Goal: Task Accomplishment & Management: Manage account settings

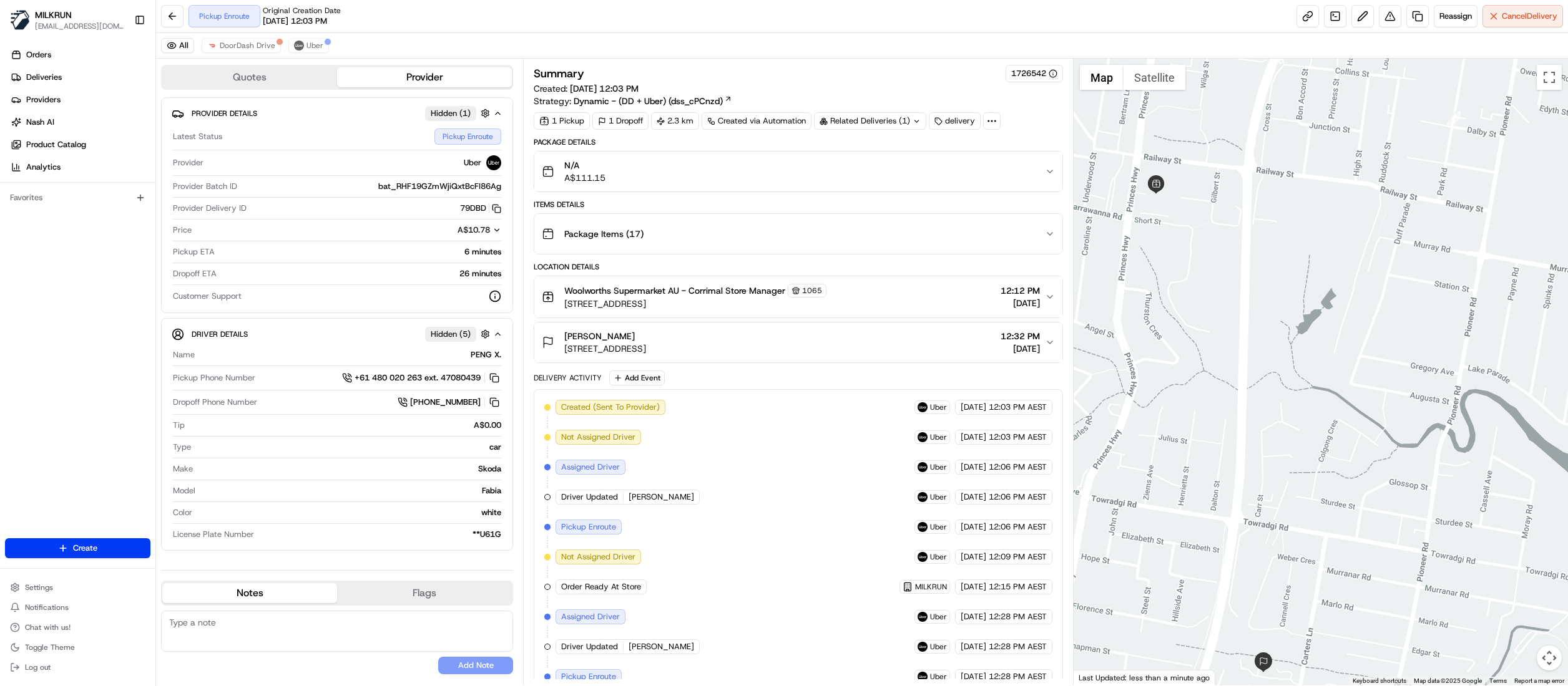
drag, startPoint x: 1364, startPoint y: 374, endPoint x: 1278, endPoint y: 373, distance: 86.0
click at [1278, 373] on div at bounding box center [1321, 372] width 494 height 627
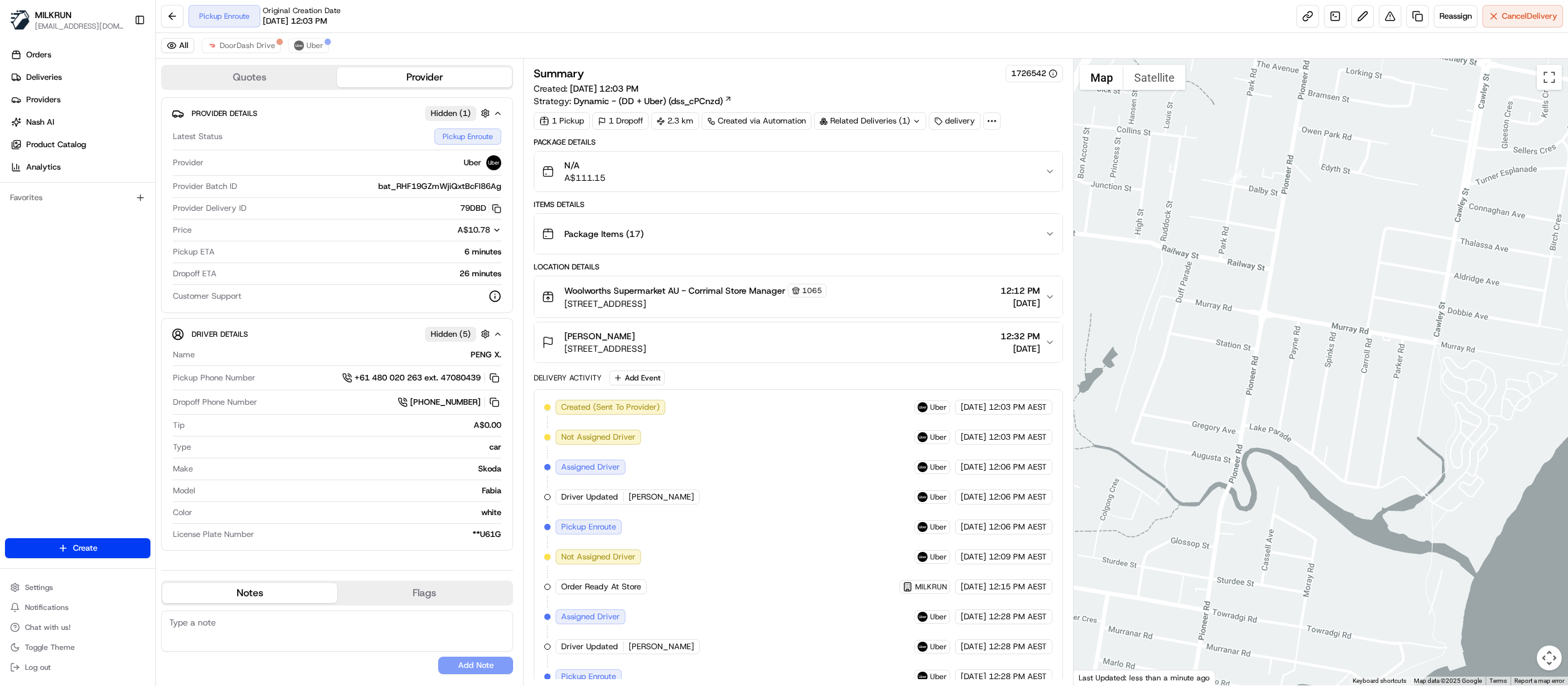
drag, startPoint x: 1418, startPoint y: 367, endPoint x: 1175, endPoint y: 478, distance: 267.2
click at [1175, 478] on div at bounding box center [1321, 372] width 494 height 627
click at [1552, 659] on button "Map camera controls" at bounding box center [1549, 658] width 25 height 25
click at [1515, 658] on button "Zoom out" at bounding box center [1518, 658] width 25 height 25
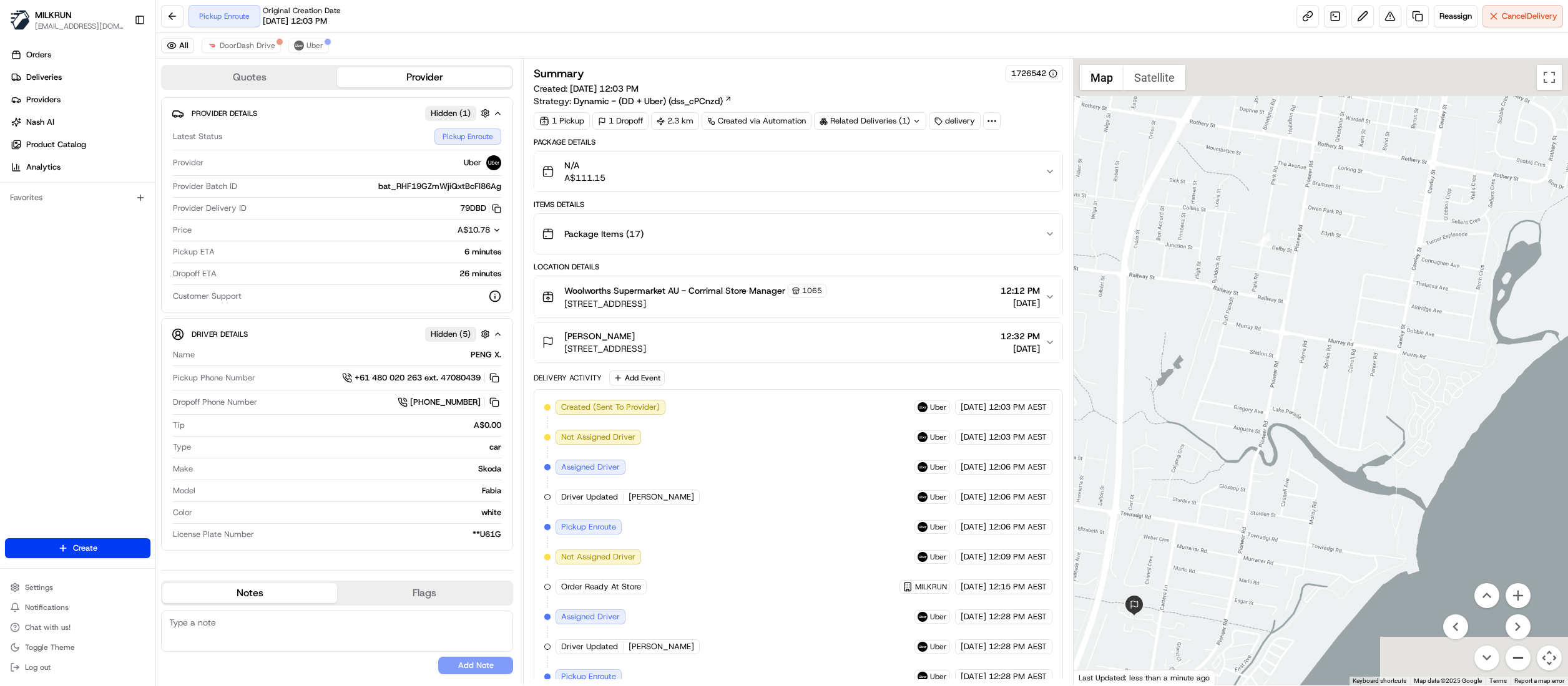
click at [1515, 658] on button "Zoom out" at bounding box center [1518, 658] width 25 height 25
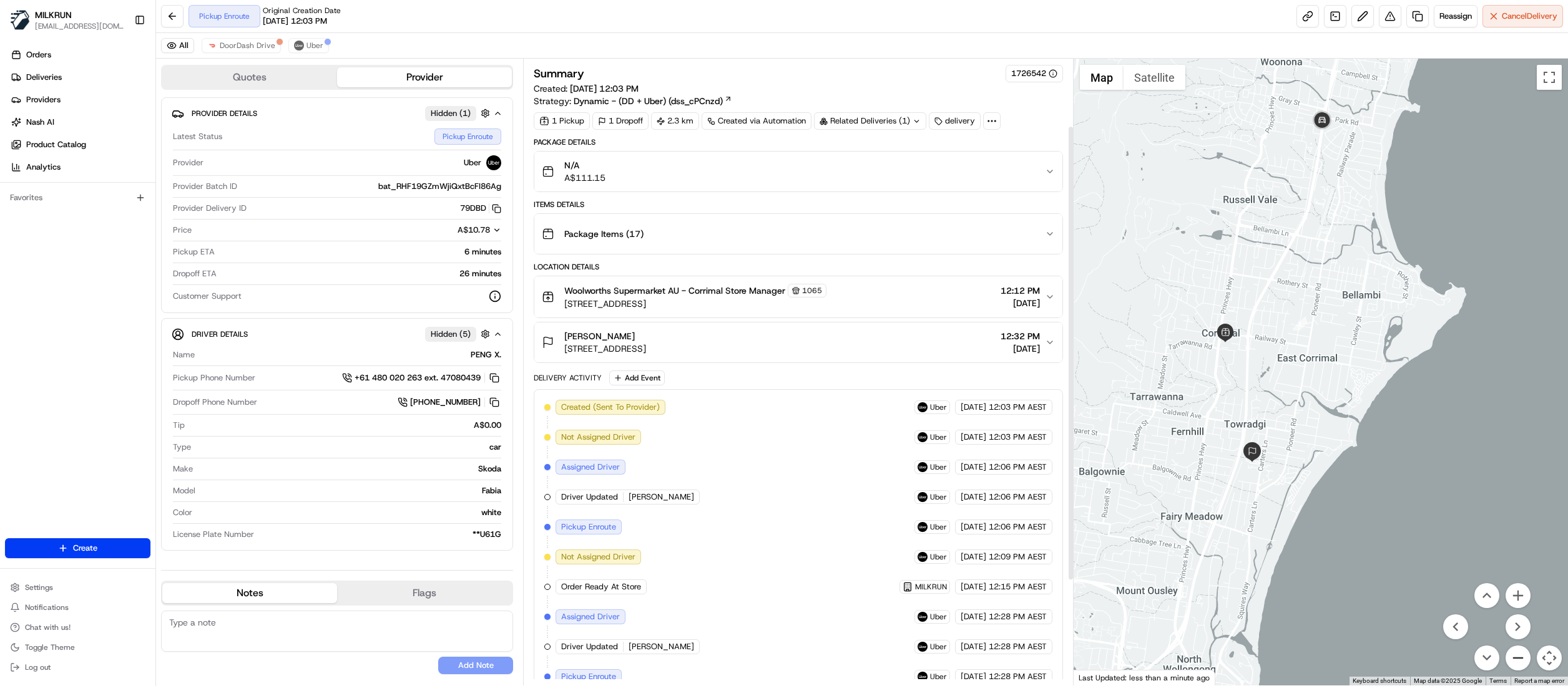
scroll to position [235, 0]
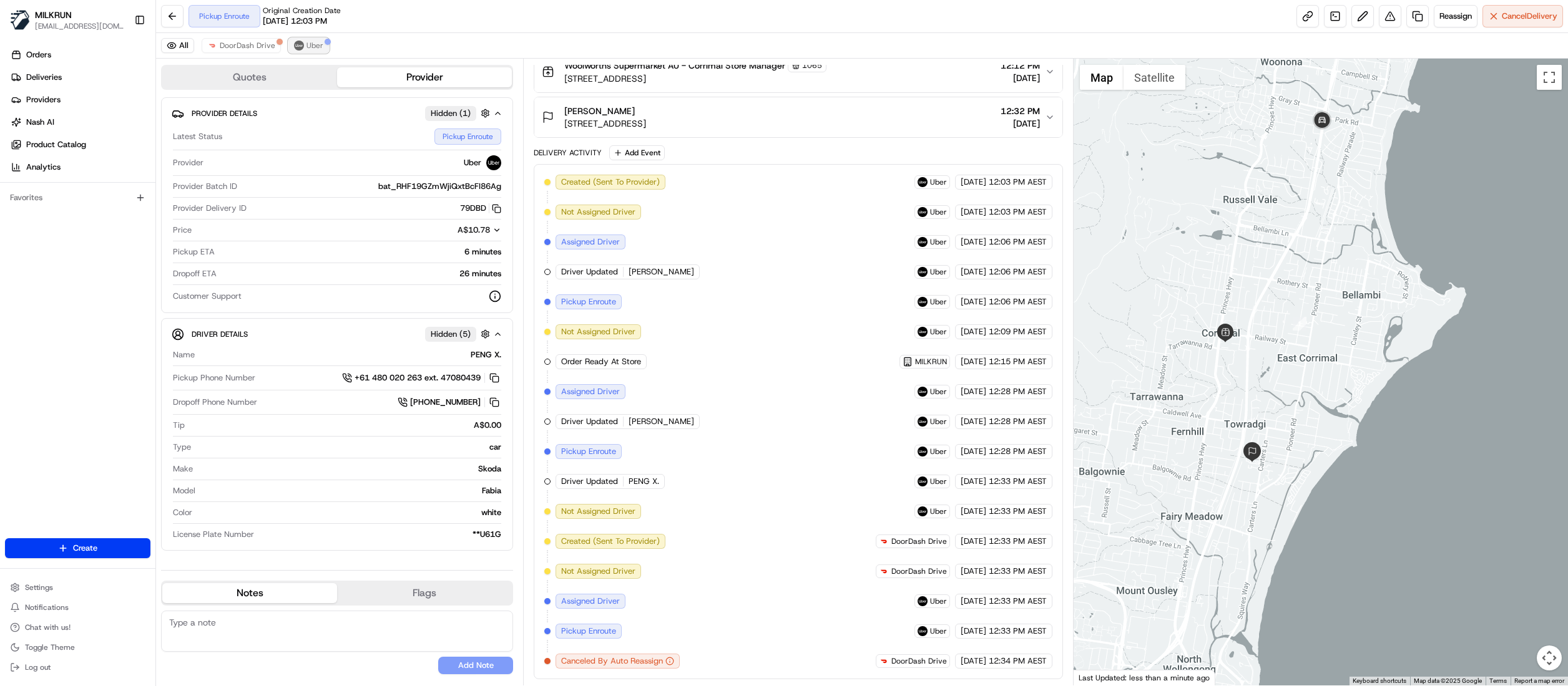
click at [309, 47] on span "Uber" at bounding box center [314, 46] width 17 height 10
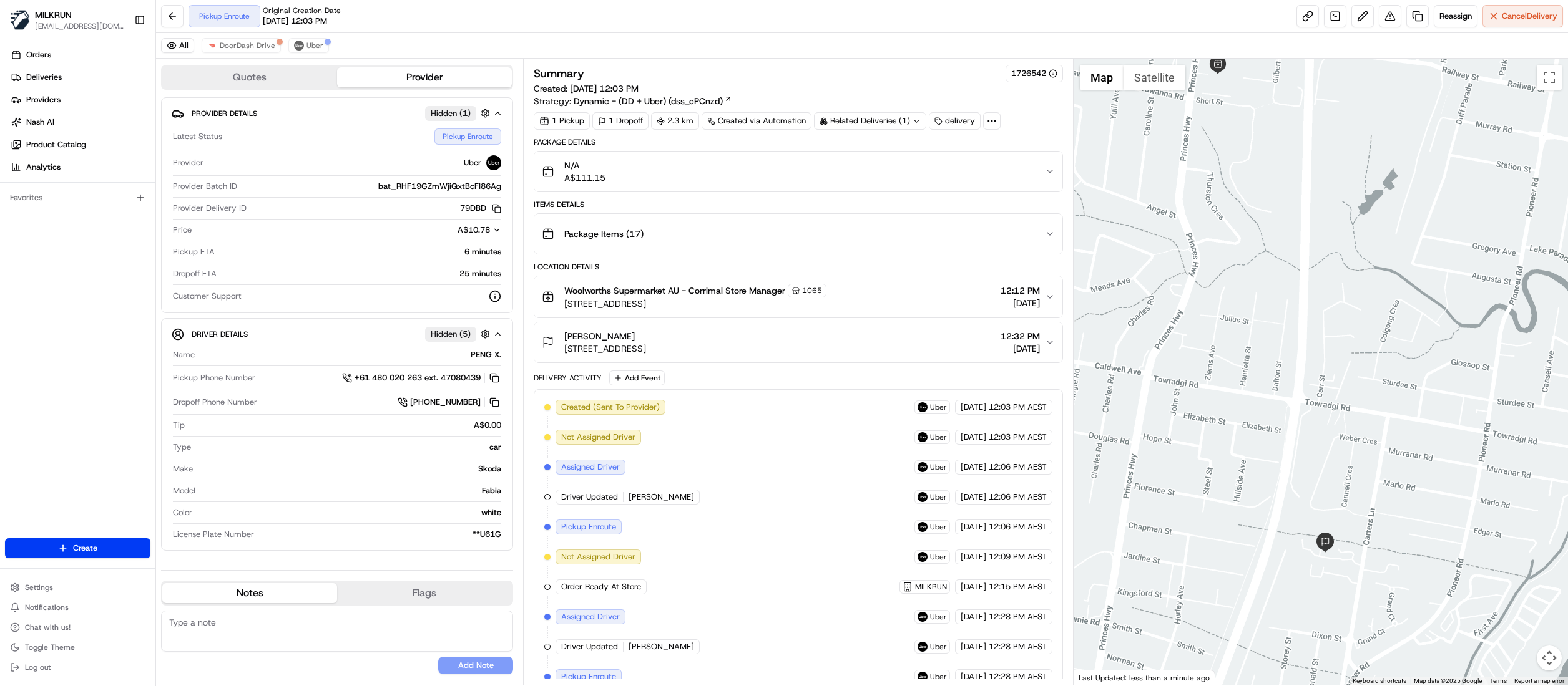
drag, startPoint x: 1284, startPoint y: 429, endPoint x: 1245, endPoint y: 326, distance: 110.1
click at [1245, 326] on div at bounding box center [1321, 372] width 494 height 627
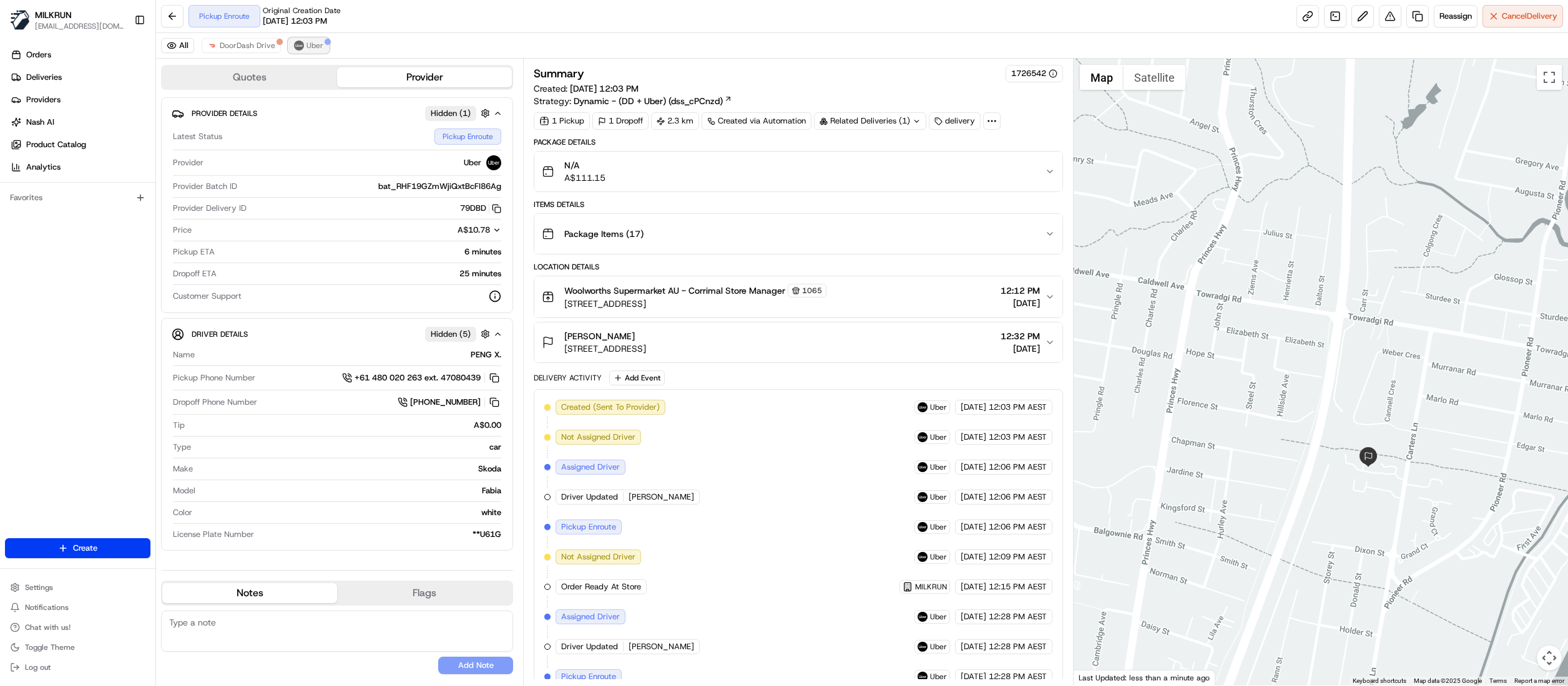
click at [308, 50] on span "Uber" at bounding box center [314, 46] width 17 height 10
click at [260, 46] on span "DoorDash Drive" at bounding box center [247, 46] width 56 height 10
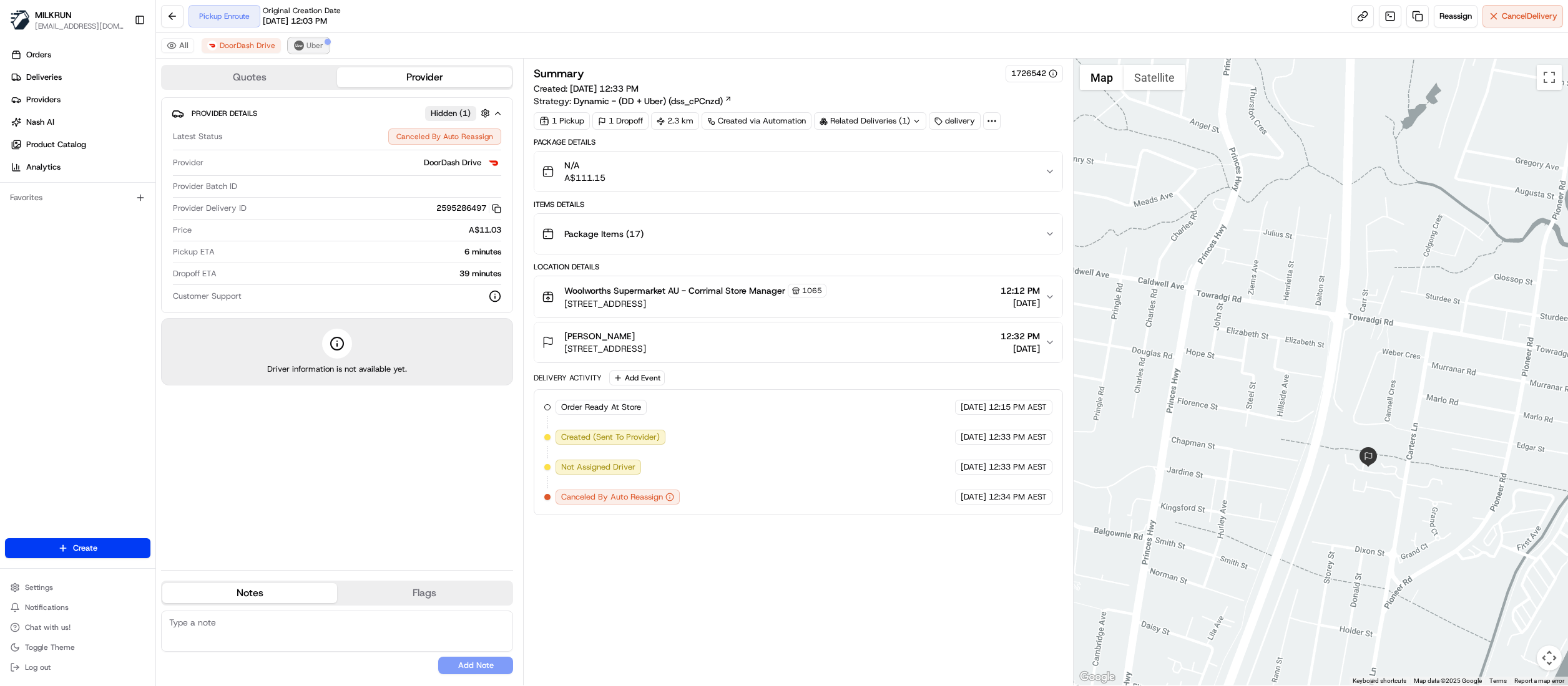
click at [307, 42] on span "Uber" at bounding box center [314, 46] width 17 height 10
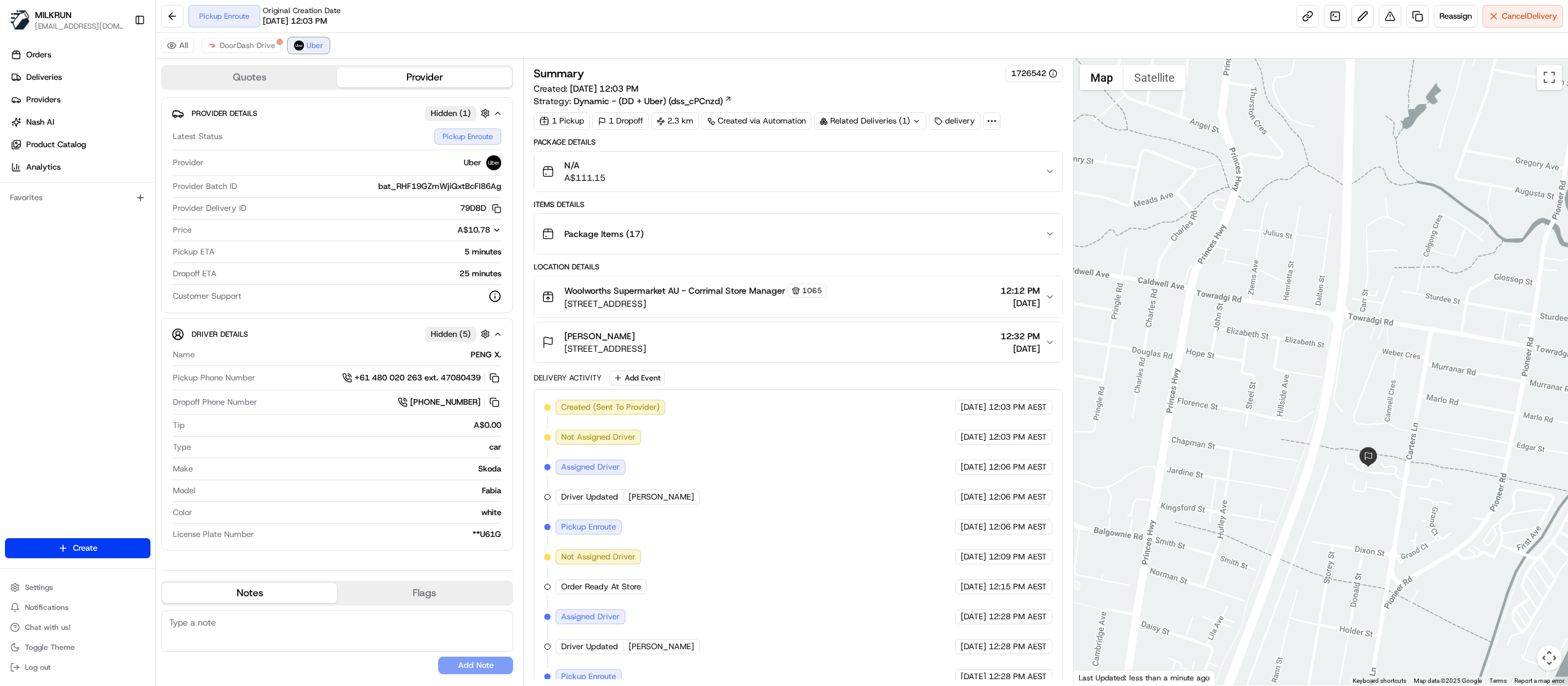
scroll to position [145, 0]
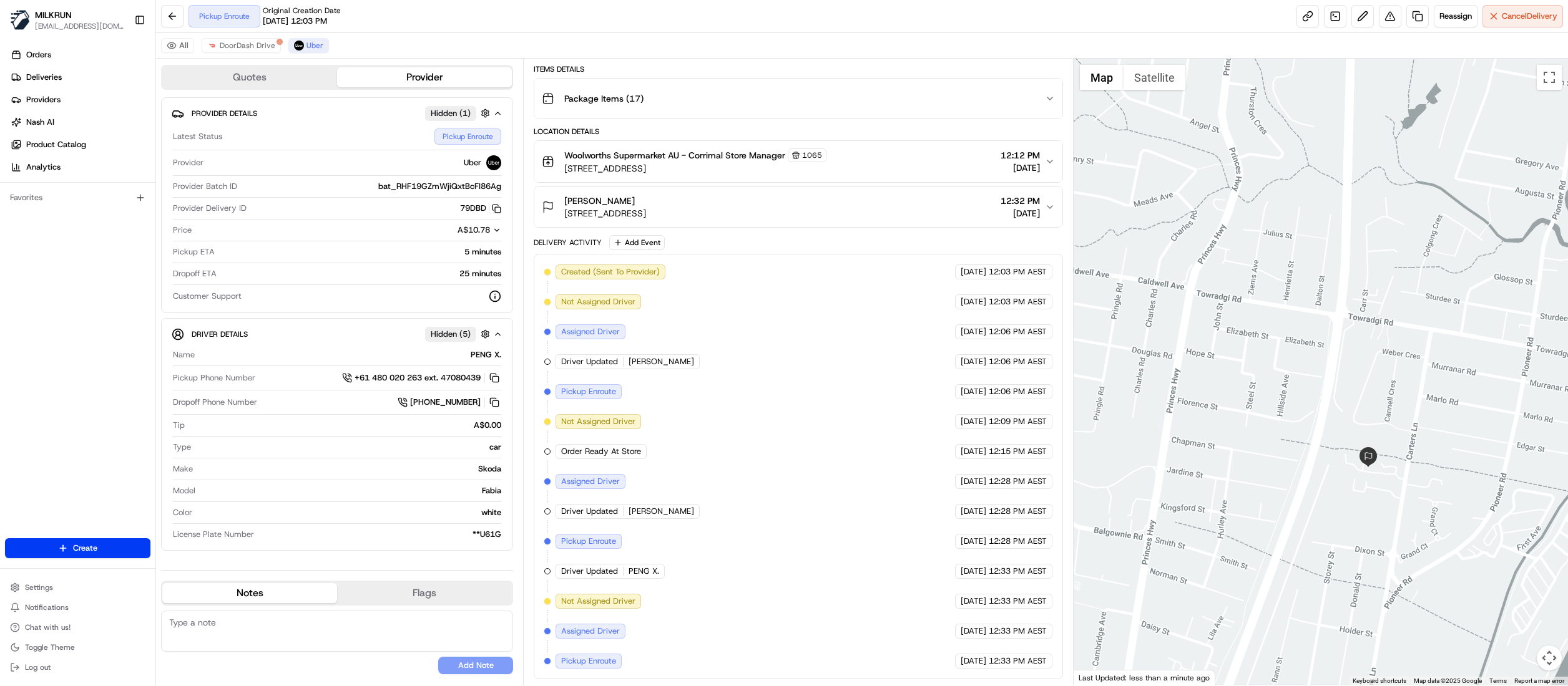
click at [1547, 664] on button "Map camera controls" at bounding box center [1549, 658] width 25 height 25
click at [1514, 659] on button "Zoom out" at bounding box center [1518, 658] width 25 height 25
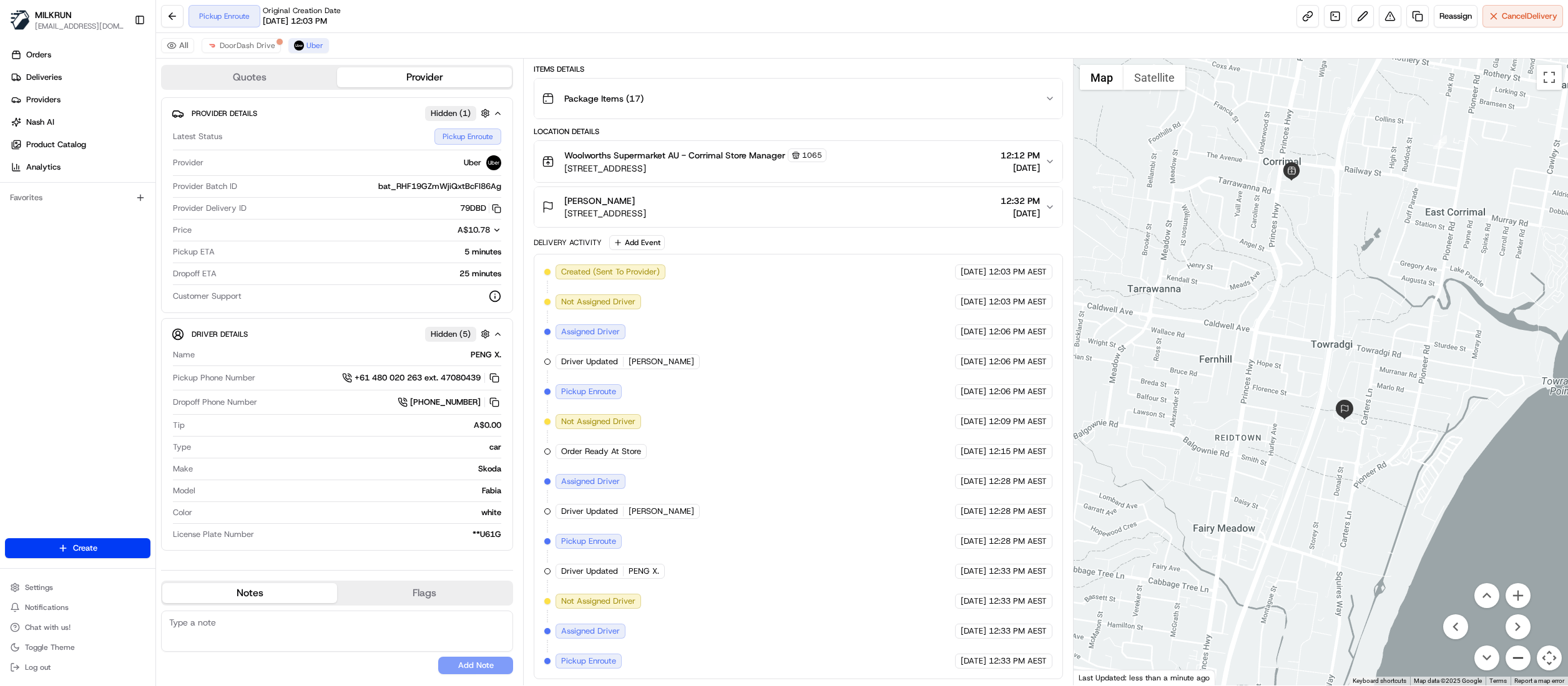
click at [1514, 659] on button "Zoom out" at bounding box center [1518, 658] width 25 height 25
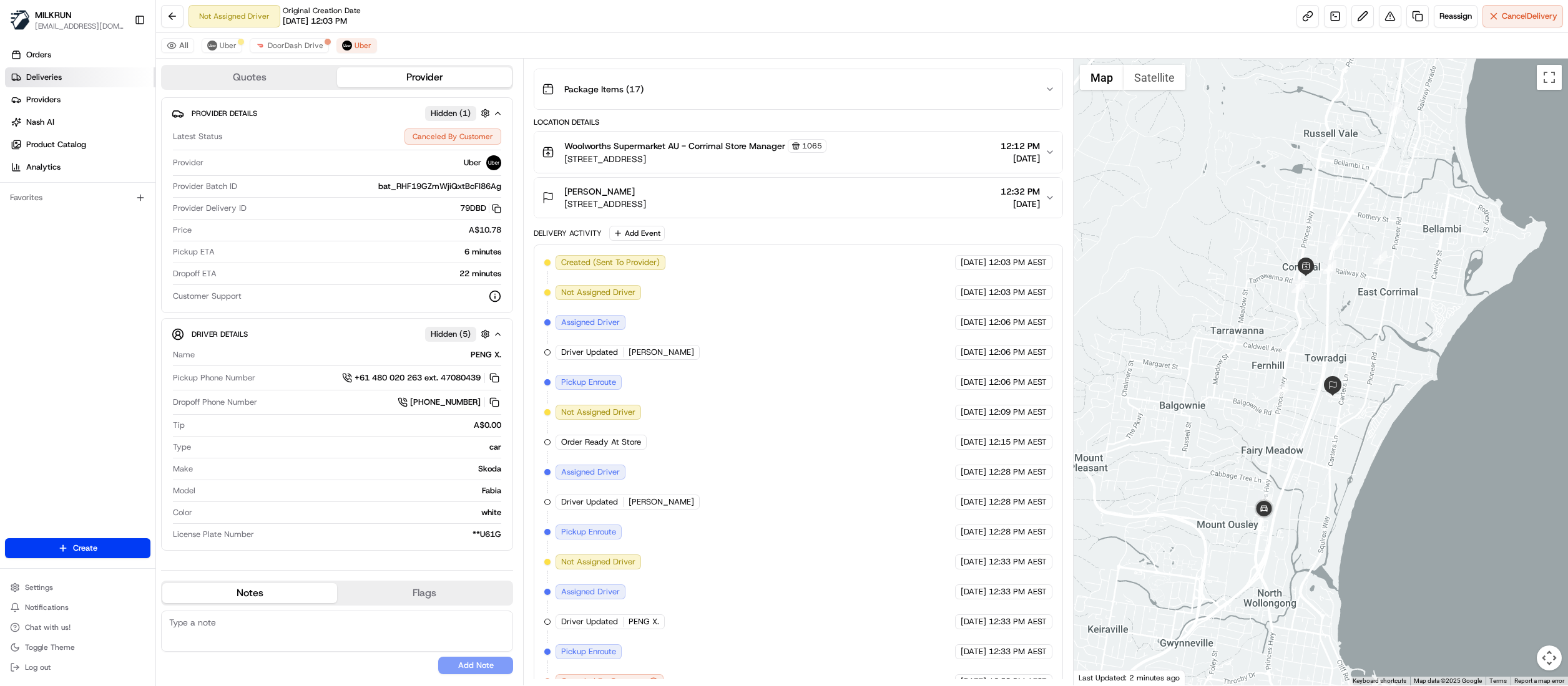
drag, startPoint x: 44, startPoint y: 79, endPoint x: 143, endPoint y: 77, distance: 99.0
click at [44, 77] on span "Deliveries" at bounding box center [44, 77] width 36 height 11
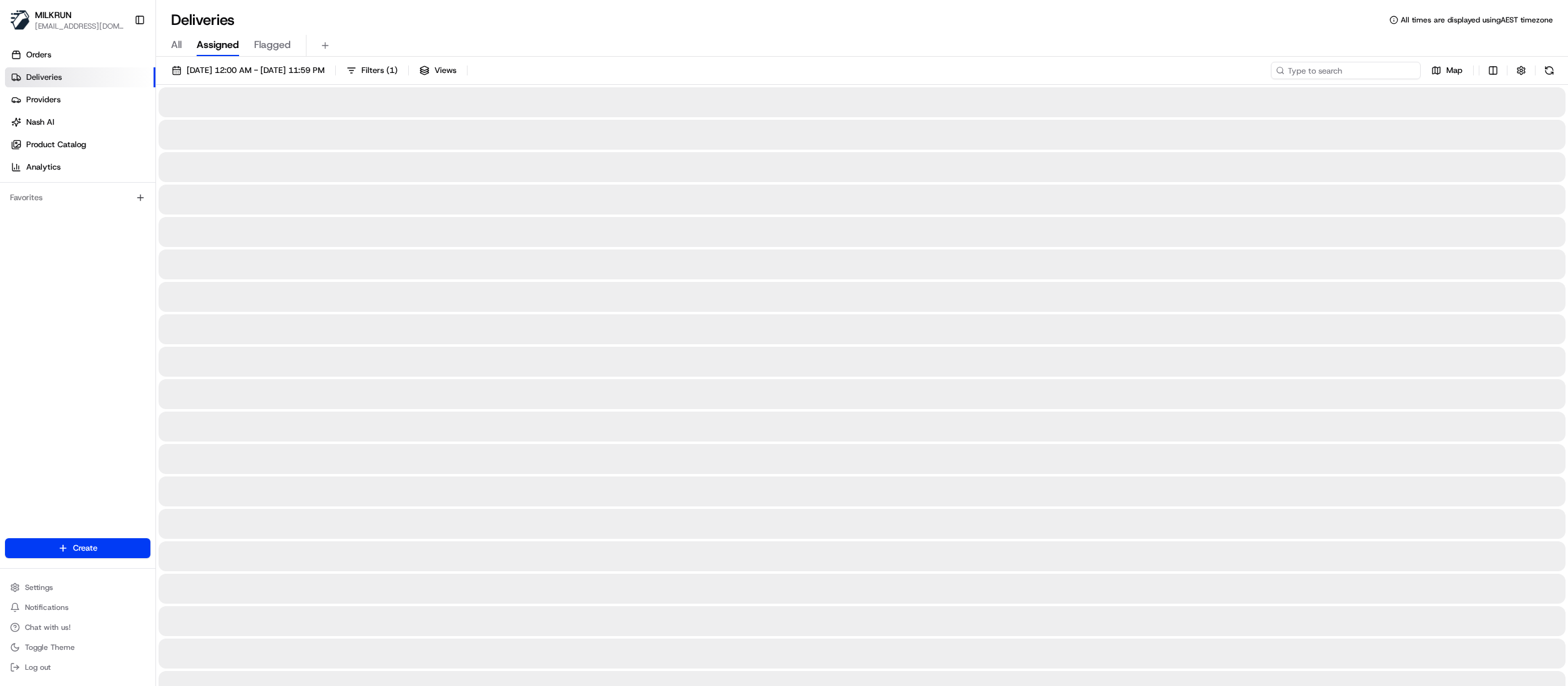
click at [1389, 76] on input at bounding box center [1346, 70] width 150 height 18
paste input "8cafe540-5cc2-4543-bfe1-ac959ab11231"
type input "8cafe540-5cc2-4543-bfe1-ac959ab11231"
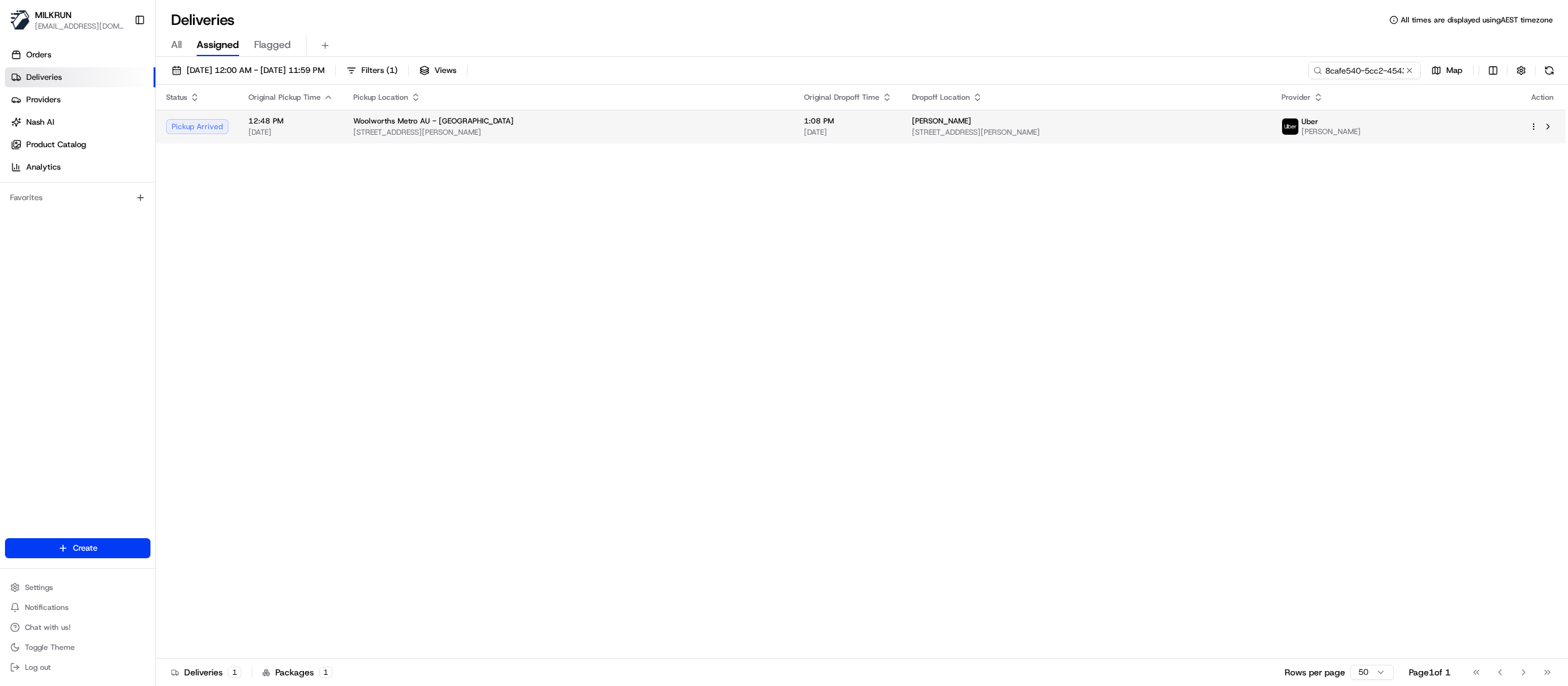
click at [969, 127] on span "28 Ryan St, Lilyfield, NSW 2040, AU" at bounding box center [1086, 132] width 349 height 10
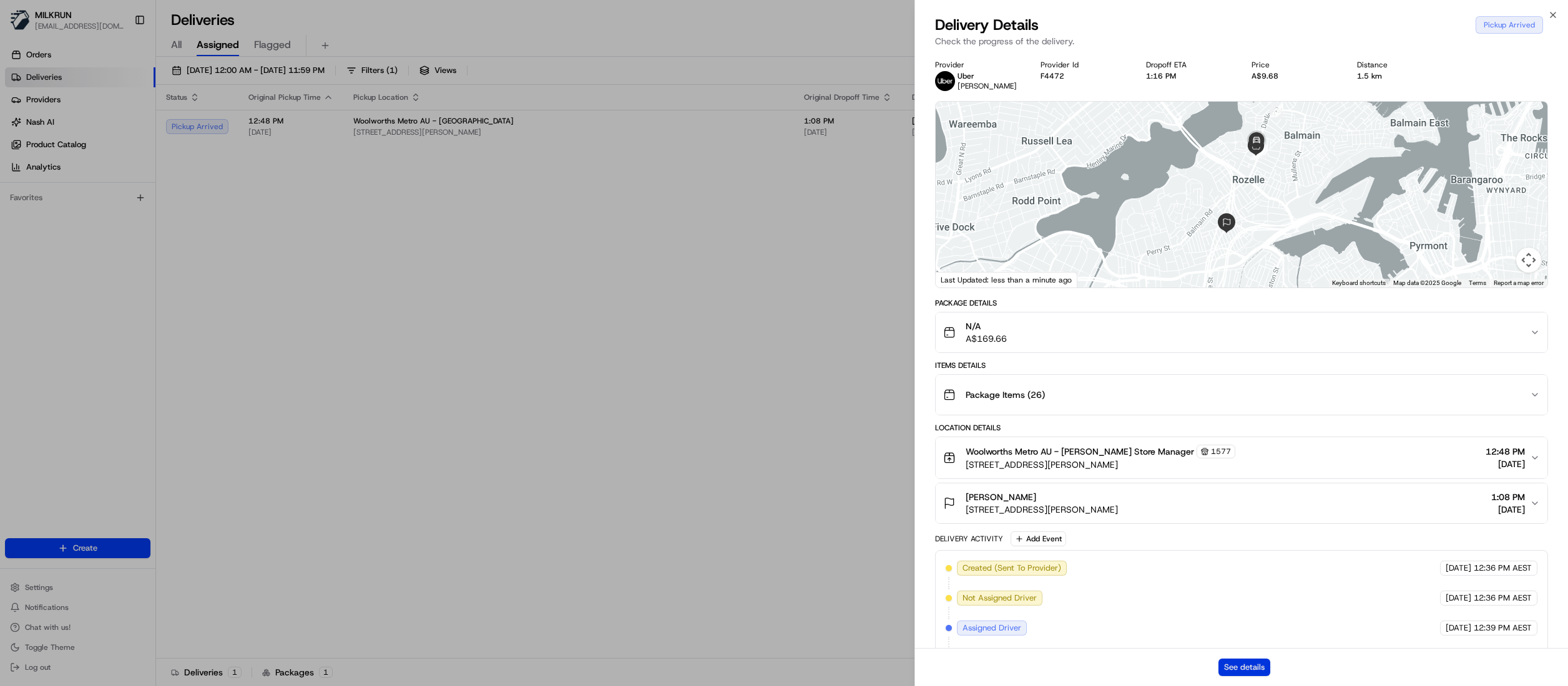
click at [1244, 667] on button "See details" at bounding box center [1244, 668] width 52 height 18
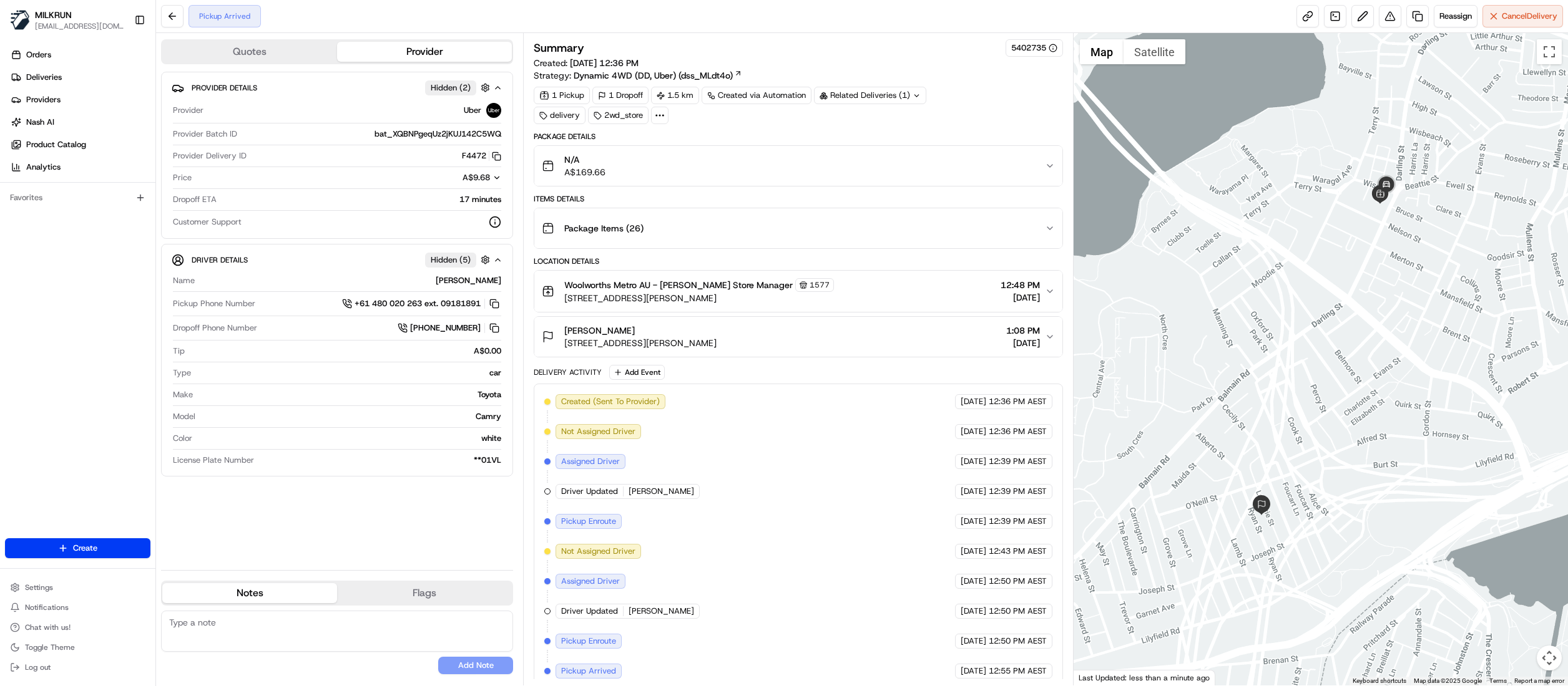
drag, startPoint x: 1534, startPoint y: 22, endPoint x: 954, endPoint y: 315, distance: 649.8
click at [960, 319] on div "Pickup Arrived Reassign Cancel Delivery Quotes Provider Provider Details Hidden…" at bounding box center [862, 343] width 1412 height 686
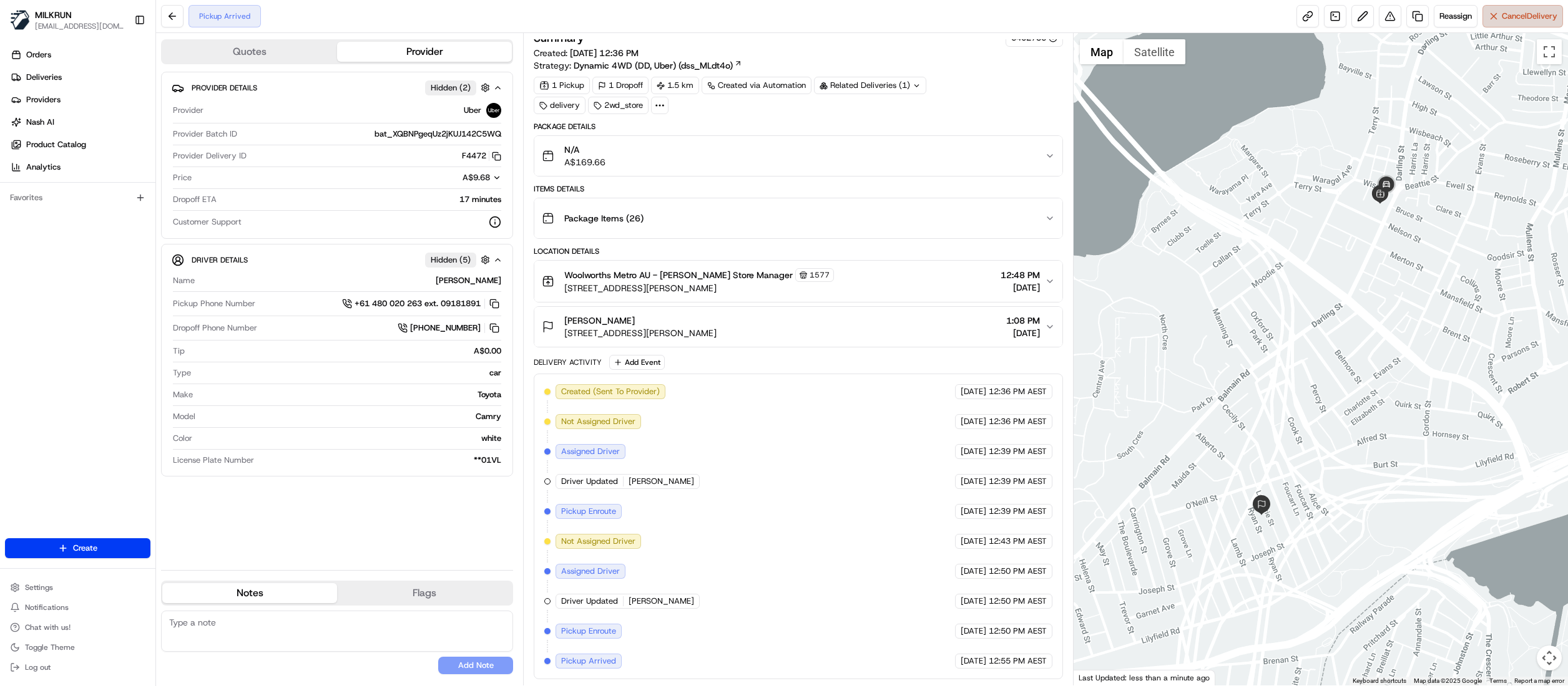
click at [1519, 14] on span "Cancel Delivery" at bounding box center [1530, 16] width 56 height 11
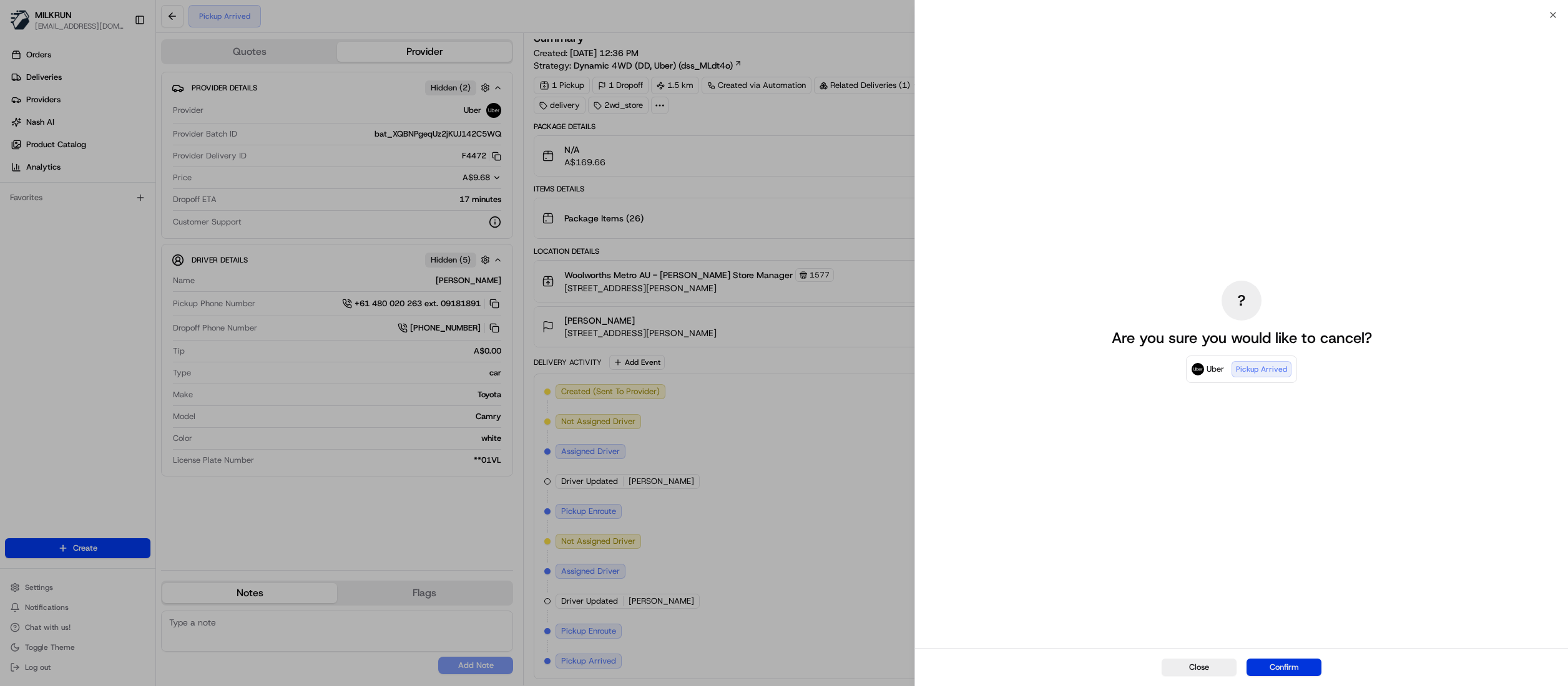
click at [1281, 668] on button "Confirm" at bounding box center [1284, 668] width 75 height 18
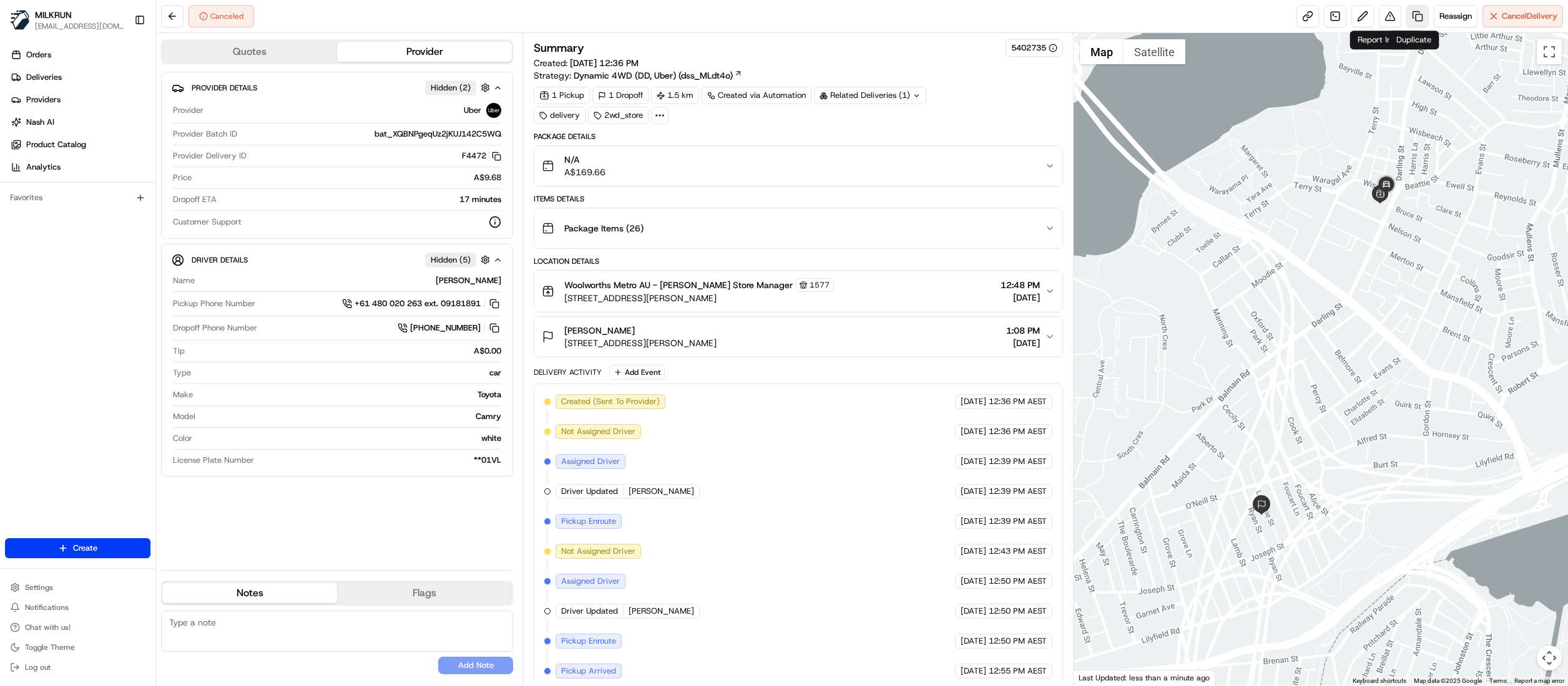
click at [1406, 15] on link at bounding box center [1417, 16] width 23 height 23
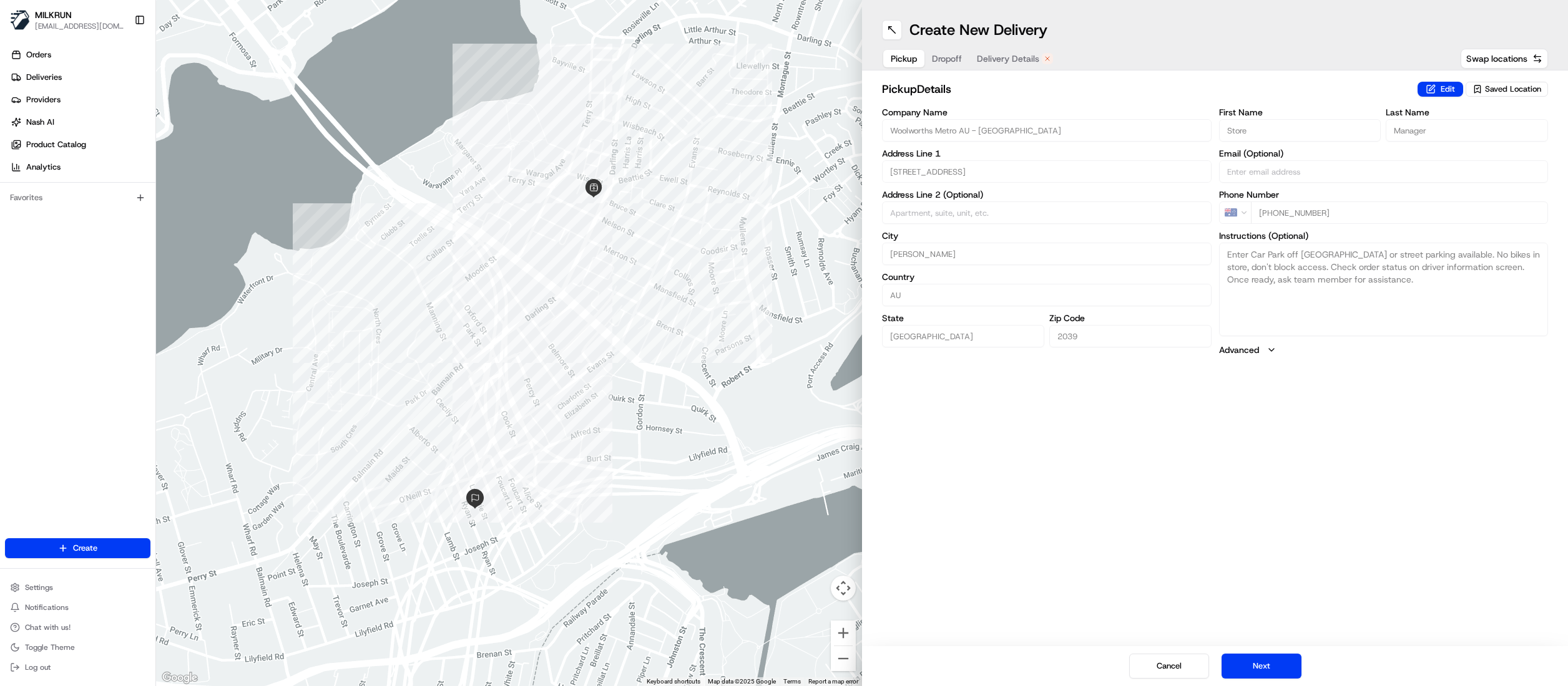
click at [1000, 68] on div "Pickup Dropoff Delivery Details" at bounding box center [972, 59] width 180 height 23
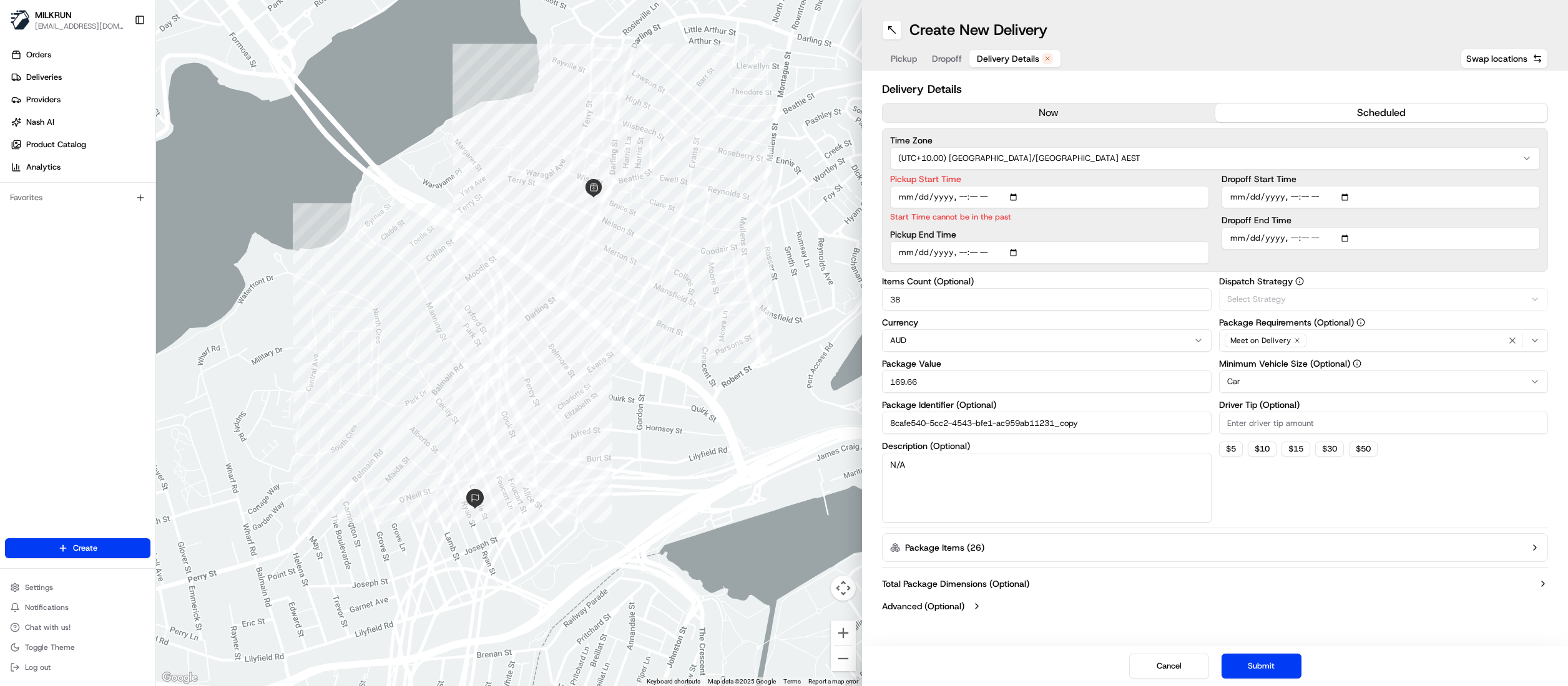
click at [1001, 56] on span "Delivery Details" at bounding box center [1008, 59] width 62 height 13
click at [1352, 112] on button "scheduled" at bounding box center [1382, 113] width 333 height 19
click at [1379, 111] on button "scheduled" at bounding box center [1382, 113] width 333 height 19
click at [1016, 196] on input "Pickup Start Time" at bounding box center [1050, 197] width 319 height 23
type input "2025-08-21T13:20"
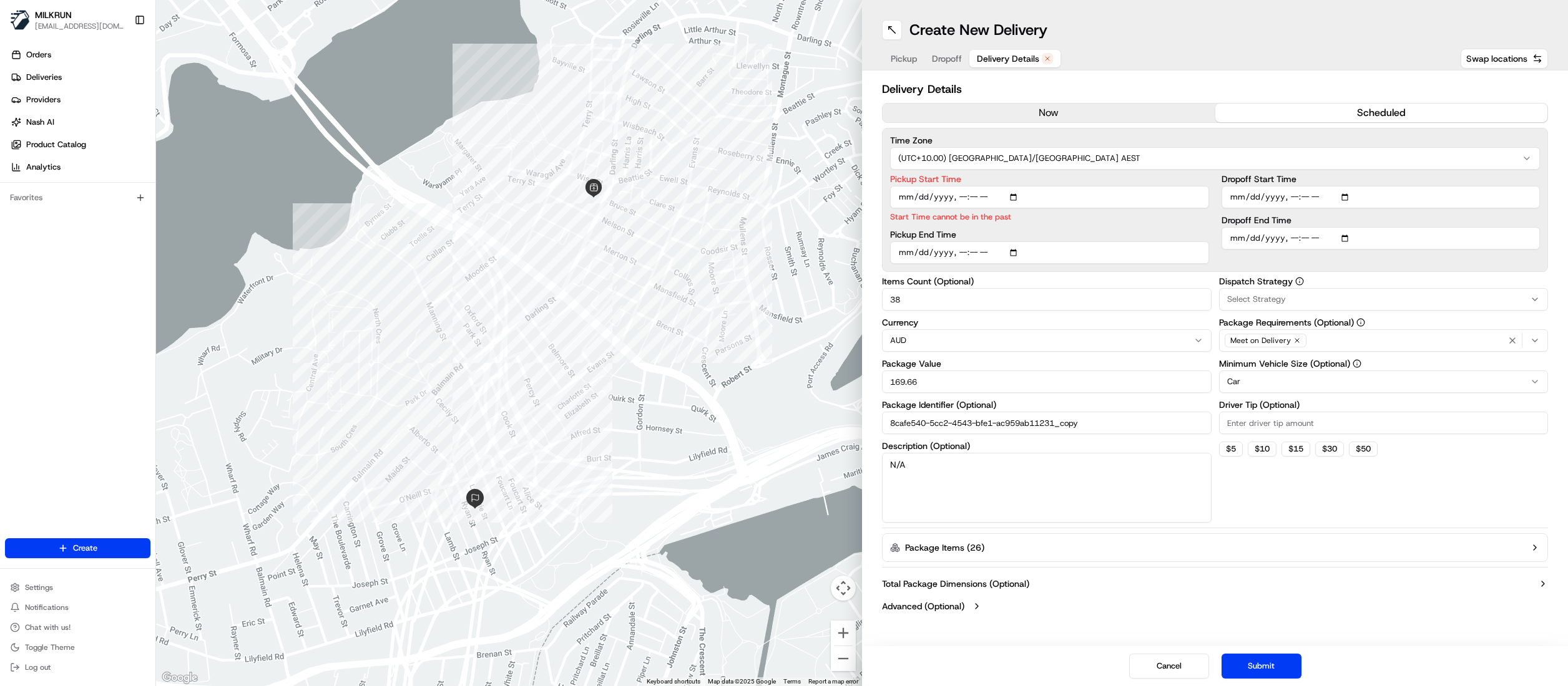
click at [1018, 252] on div "Time Zone (UTC+10.00) Australia/Sydney AEST Pickup Start Time Start Time cannot…" at bounding box center [1215, 200] width 666 height 144
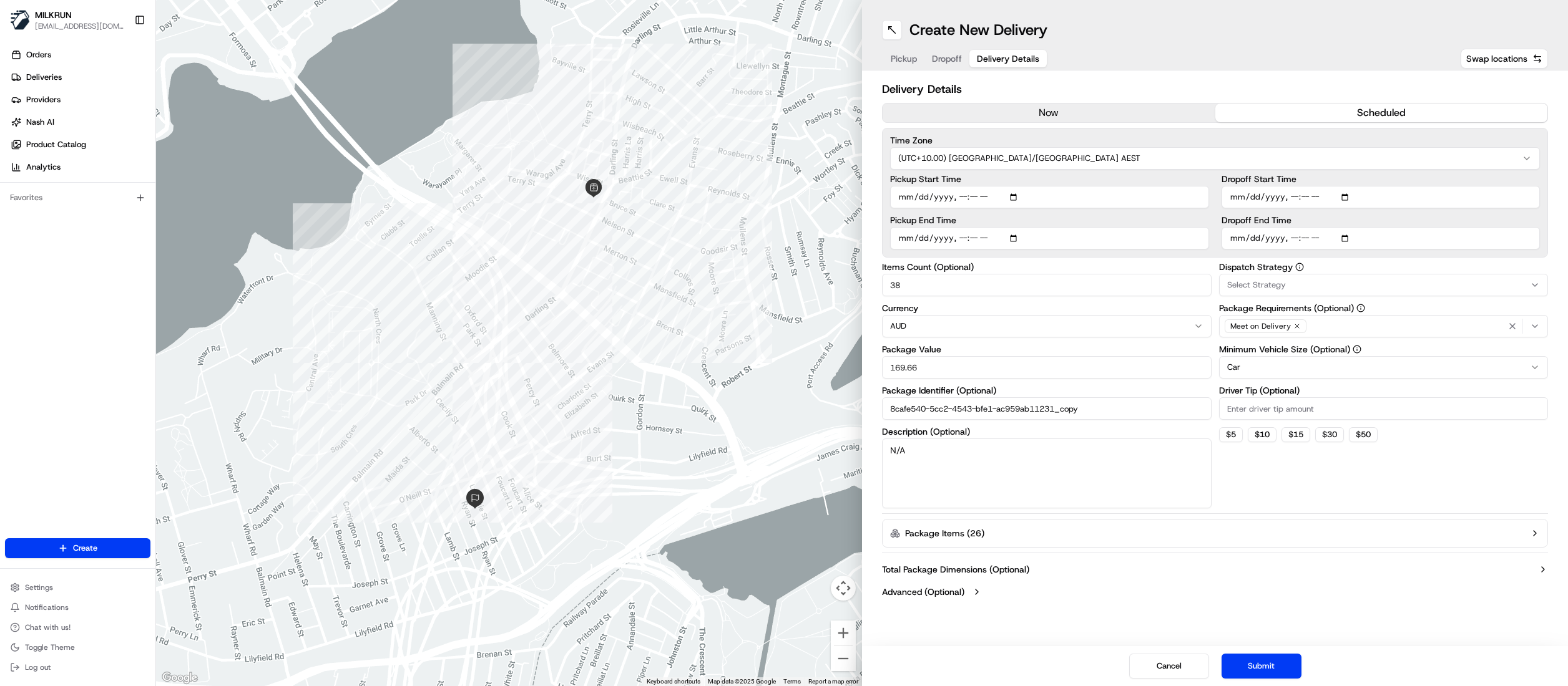
click at [1017, 237] on input "Pickup End Time" at bounding box center [1050, 238] width 319 height 23
type input "2025-08-21T13:25"
click at [1341, 201] on input "Dropoff Start Time" at bounding box center [1381, 197] width 319 height 23
type input "2025-08-21T13:35"
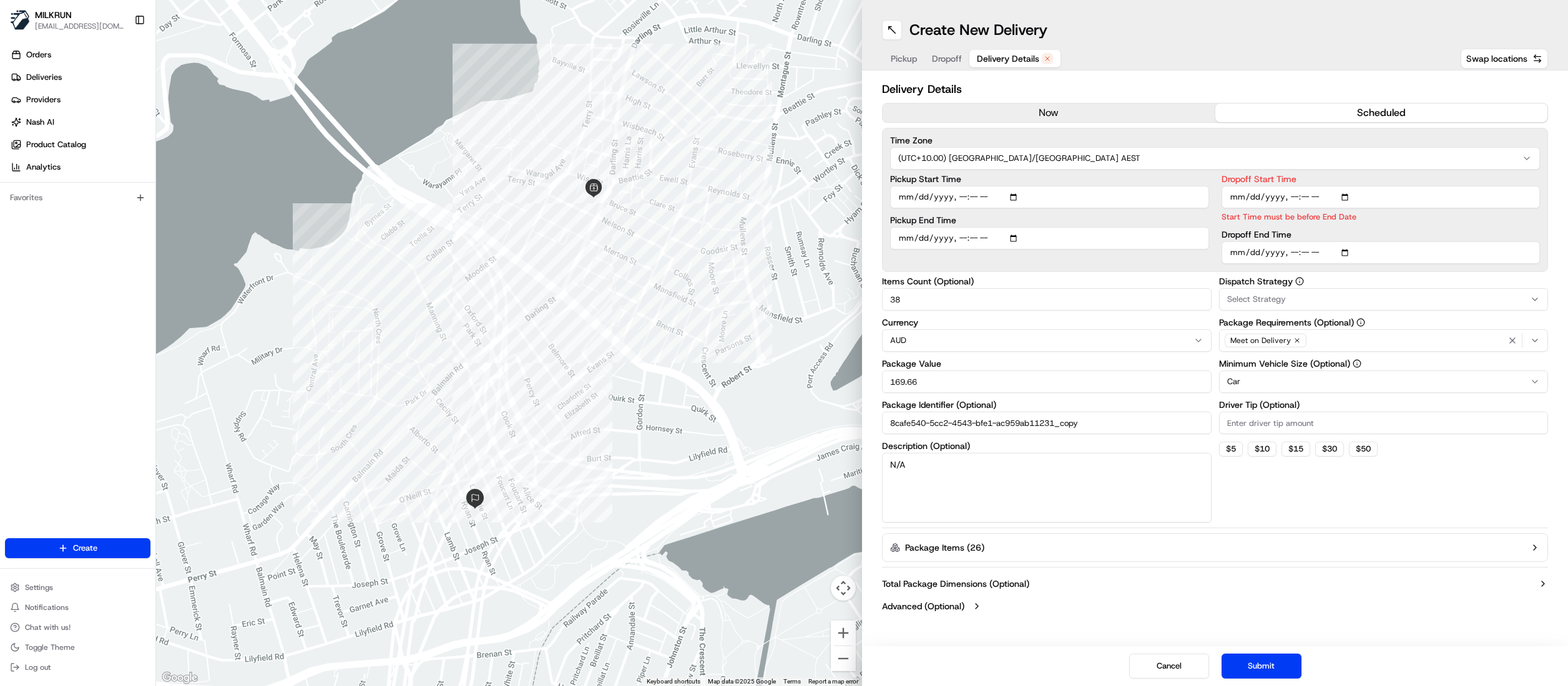
click at [1344, 237] on div "Dropoff End Time" at bounding box center [1381, 247] width 319 height 34
click at [1348, 251] on input "Dropoff End Time" at bounding box center [1381, 253] width 319 height 23
type input "2025-08-21T13:40"
click at [1276, 667] on button "Submit" at bounding box center [1261, 667] width 80 height 25
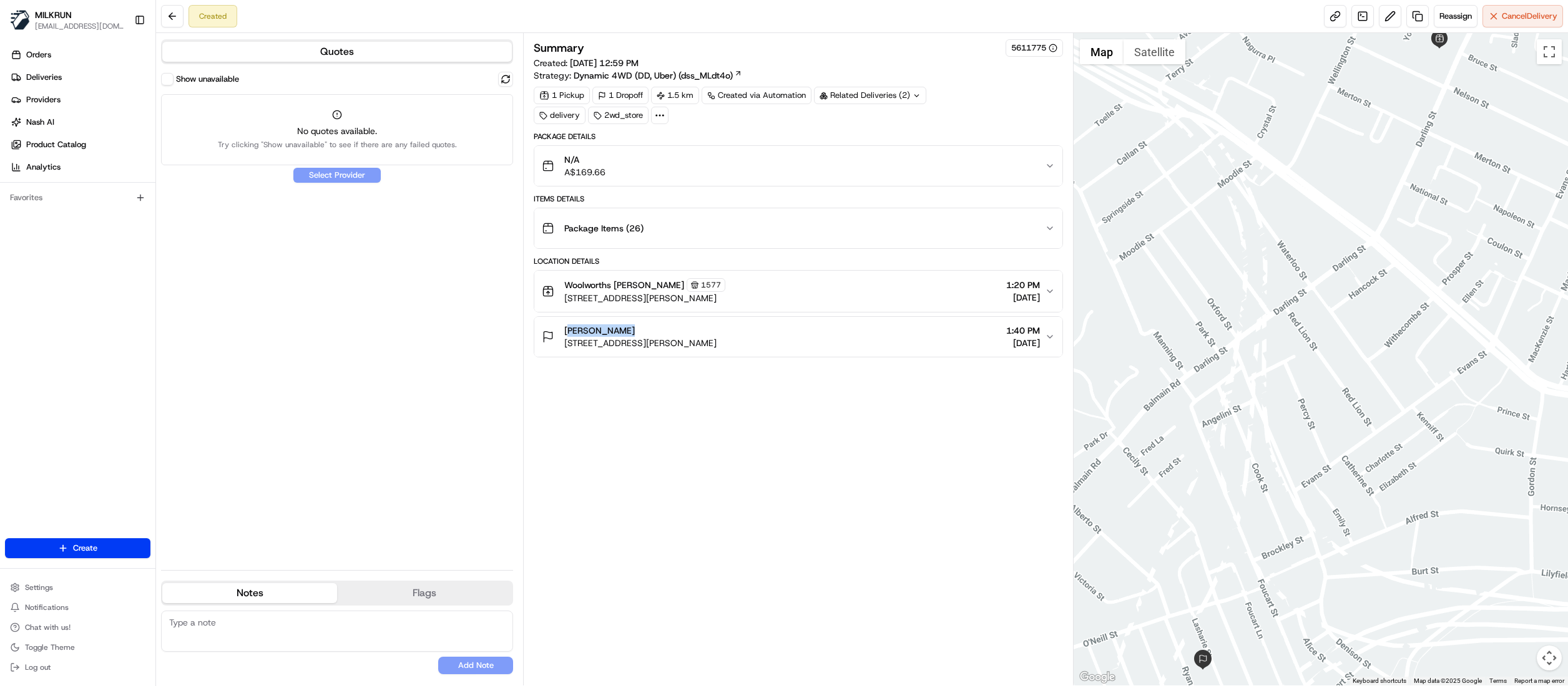
drag, startPoint x: 640, startPoint y: 333, endPoint x: 558, endPoint y: 332, distance: 82.0
click at [558, 332] on div "Nadina Bross 28 Ryan St, Lilyfield NSW 2040, Australia" at bounding box center [629, 337] width 175 height 25
copy span "Nadina Bross"
click at [49, 78] on span "Deliveries" at bounding box center [44, 77] width 36 height 11
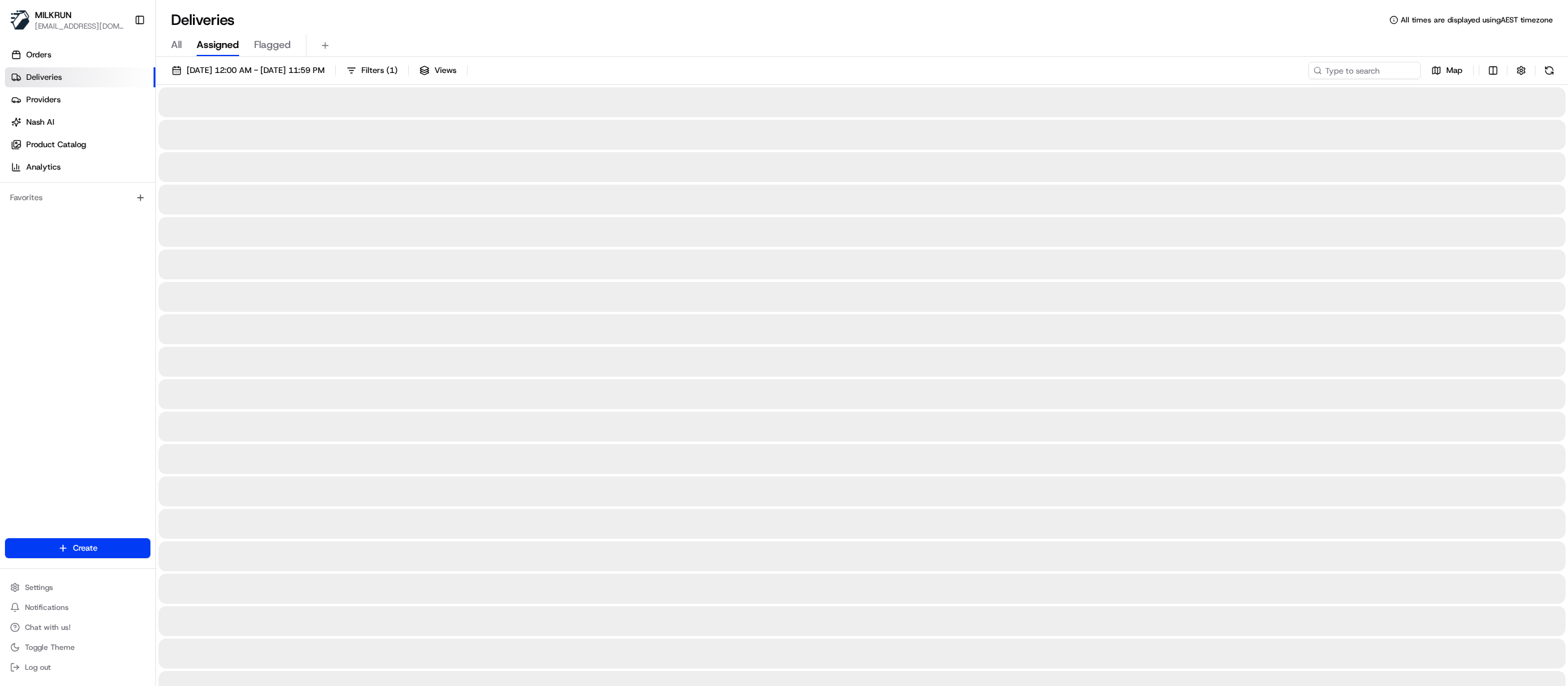
click at [171, 42] on span "All" at bounding box center [176, 45] width 11 height 15
click at [1382, 70] on input at bounding box center [1346, 70] width 150 height 18
paste input "Nadina Bross"
type input "Nadina Bross"
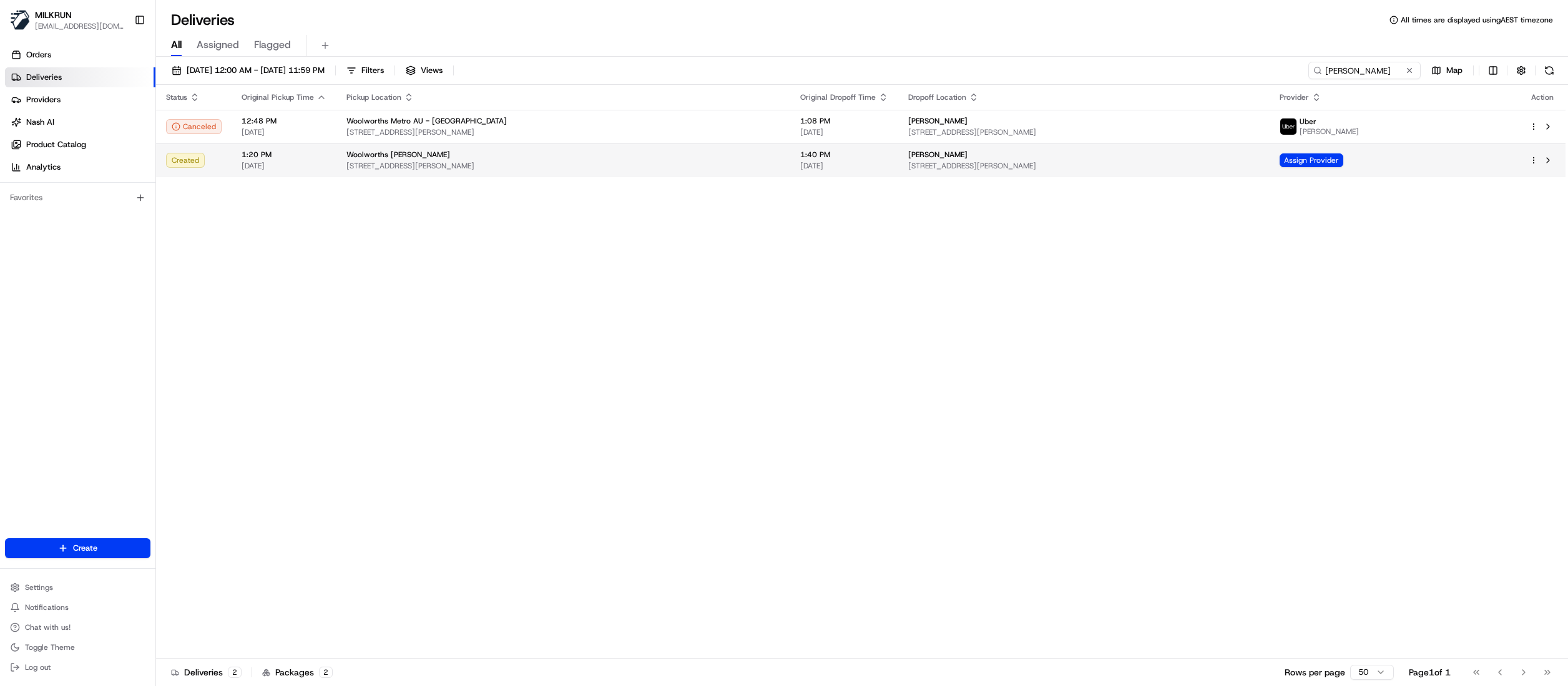
click at [909, 165] on span "28 Ryan St, Lilyfield NSW 2040, Australia" at bounding box center [1084, 166] width 352 height 10
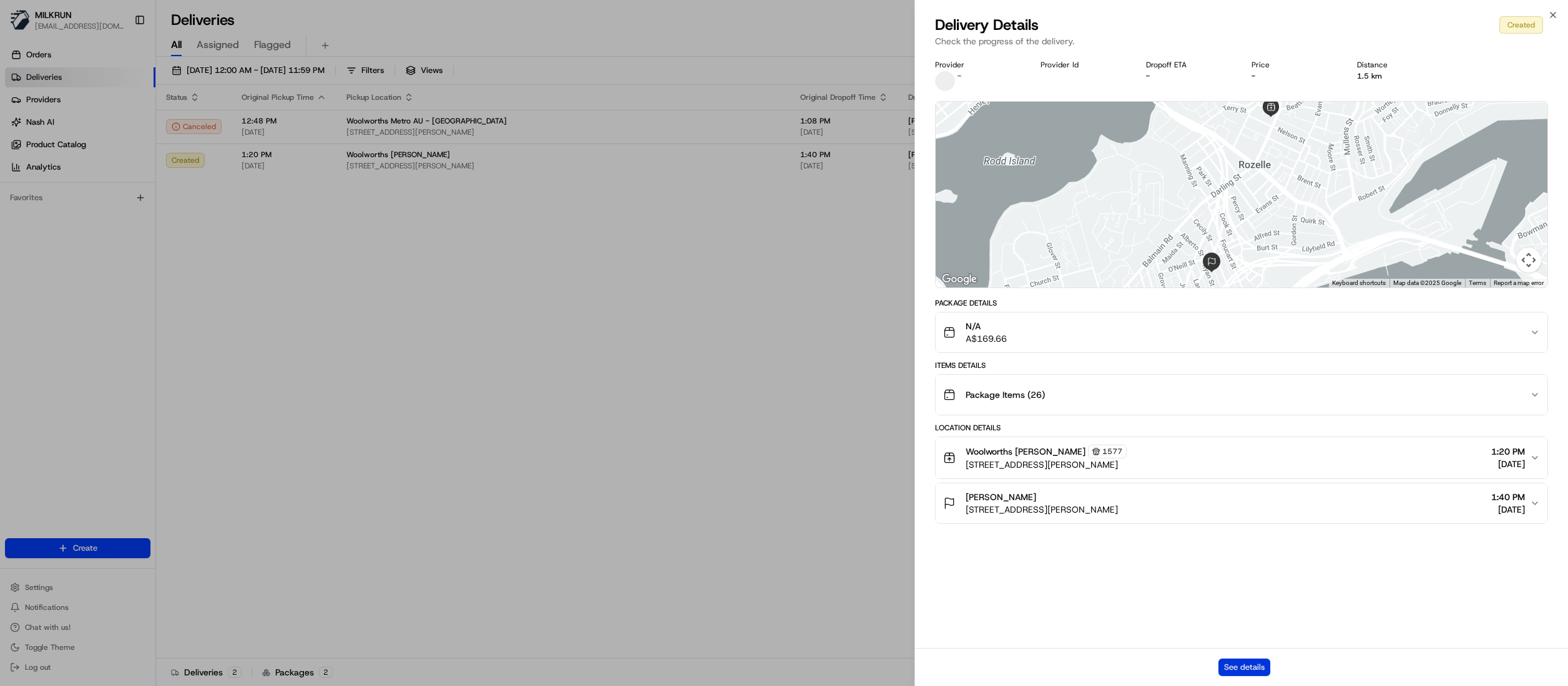
click at [1247, 668] on button "See details" at bounding box center [1244, 668] width 52 height 18
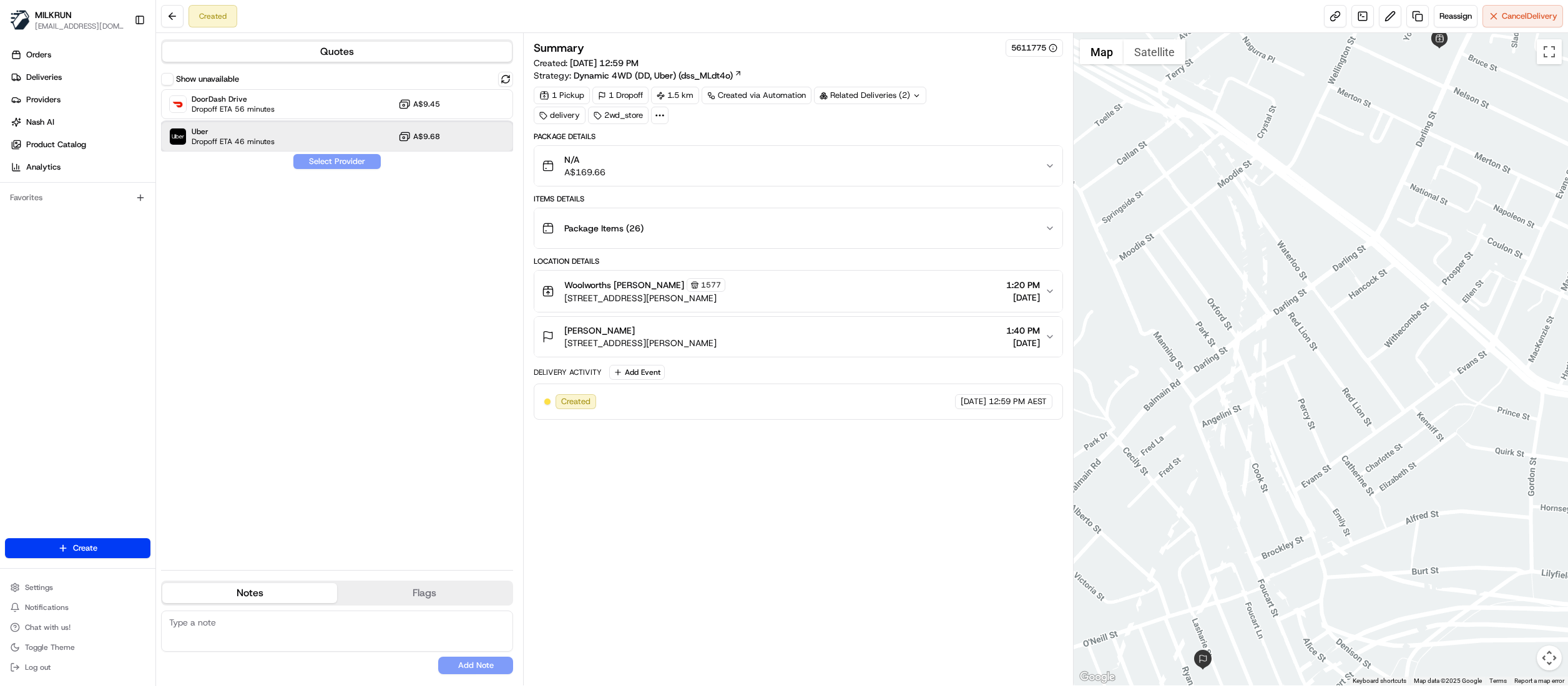
click at [243, 132] on span "Uber" at bounding box center [233, 132] width 83 height 10
click at [333, 162] on button "Assign Provider" at bounding box center [337, 162] width 88 height 15
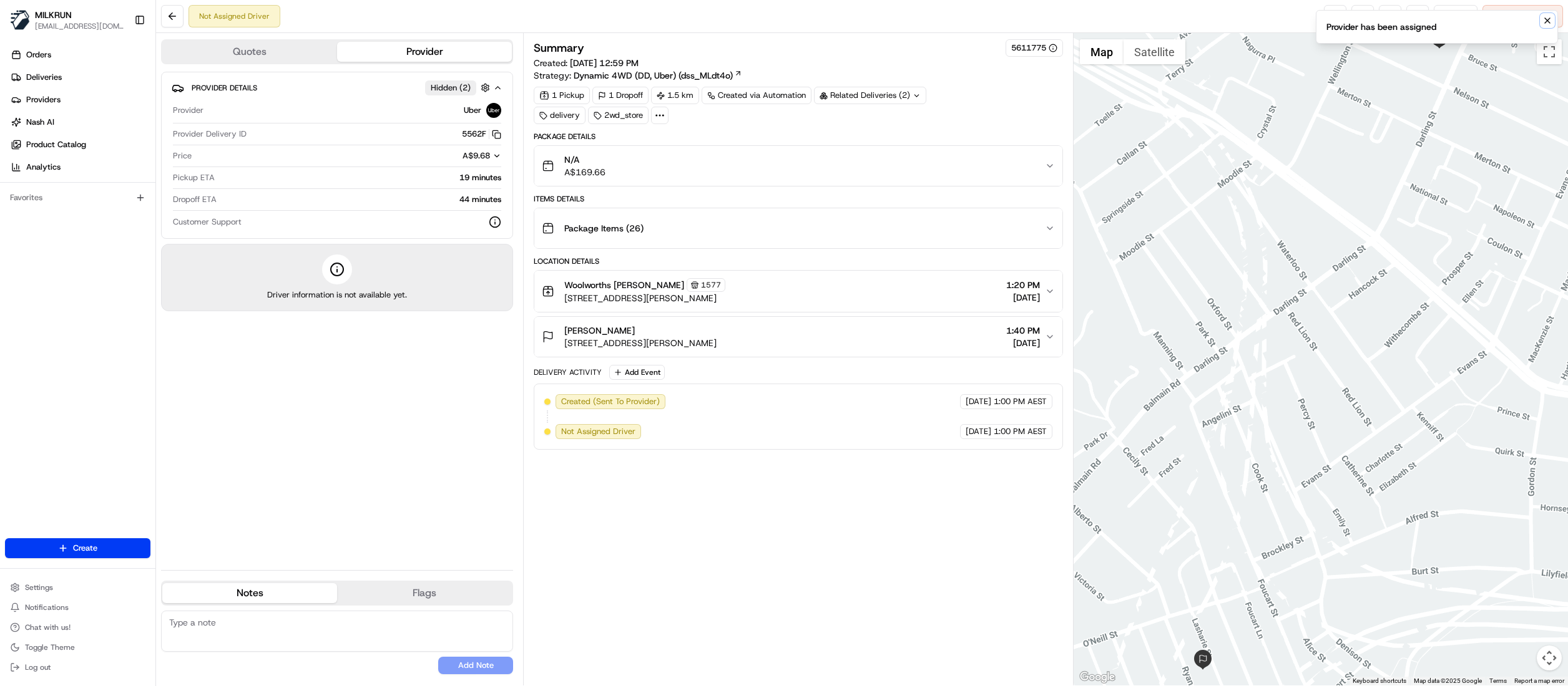
click at [1546, 18] on icon "Notifications (F8)" at bounding box center [1547, 21] width 10 height 10
